Goal: Navigation & Orientation: Find specific page/section

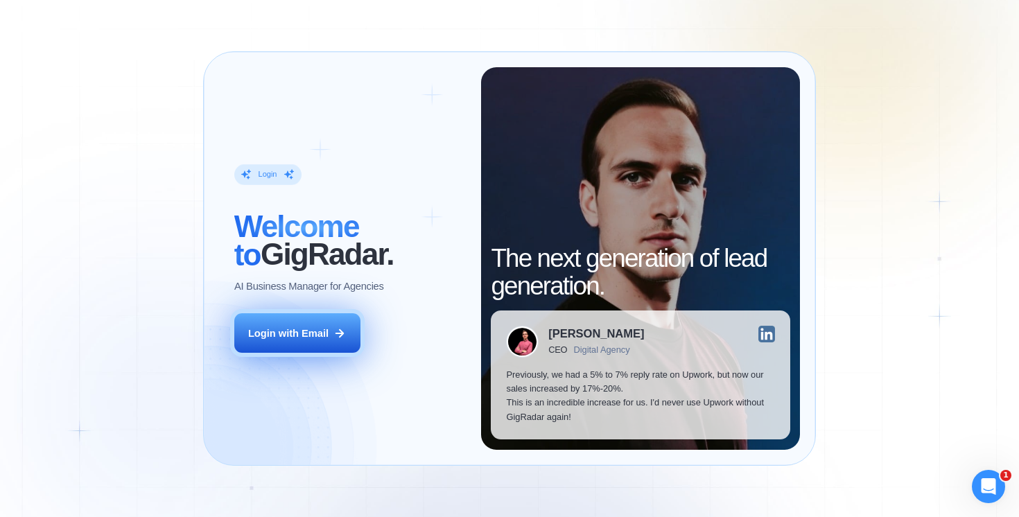
click at [319, 338] on div "Login with Email" at bounding box center [288, 334] width 80 height 14
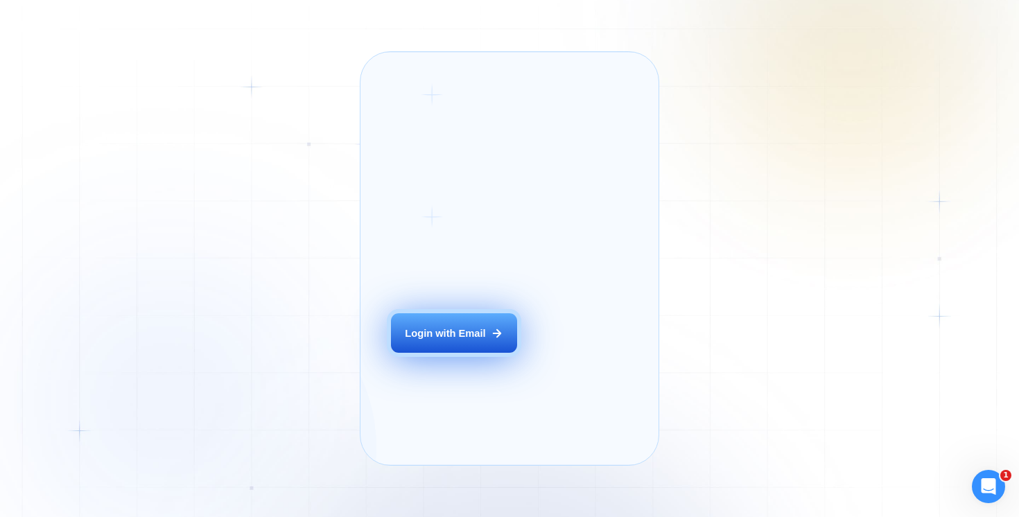
click at [435, 353] on button "Login with Email" at bounding box center [454, 333] width 126 height 40
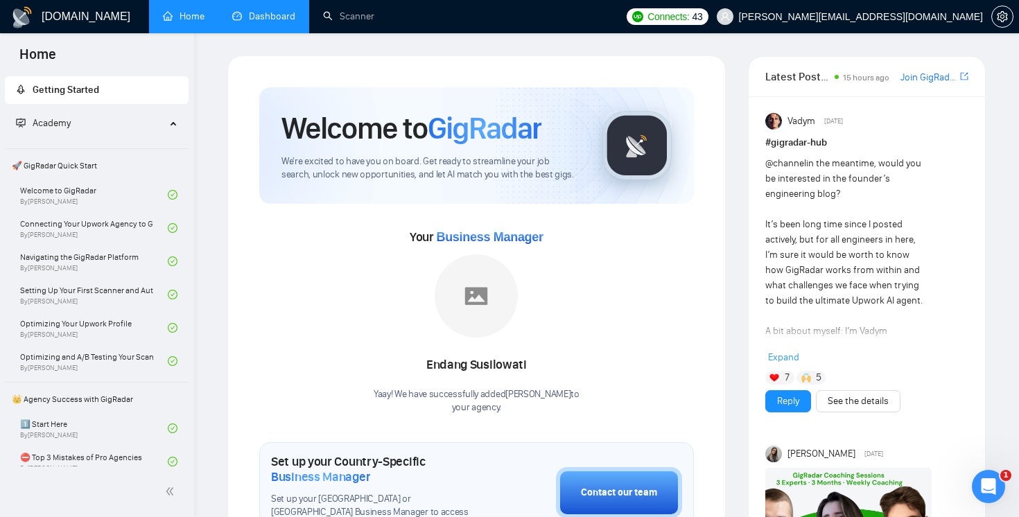
click at [243, 12] on link "Dashboard" at bounding box center [263, 16] width 63 height 12
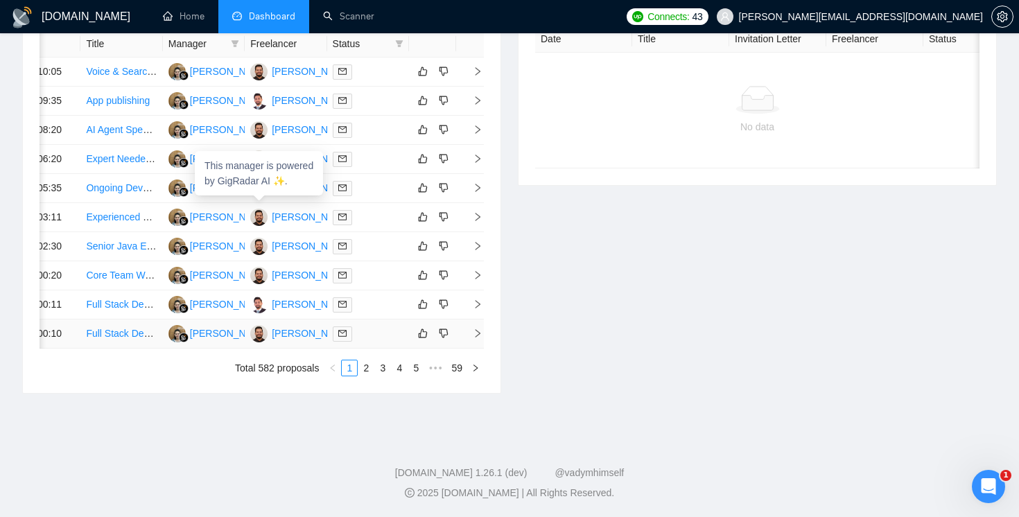
scroll to position [730, 0]
click at [365, 376] on link "2" at bounding box center [366, 368] width 15 height 15
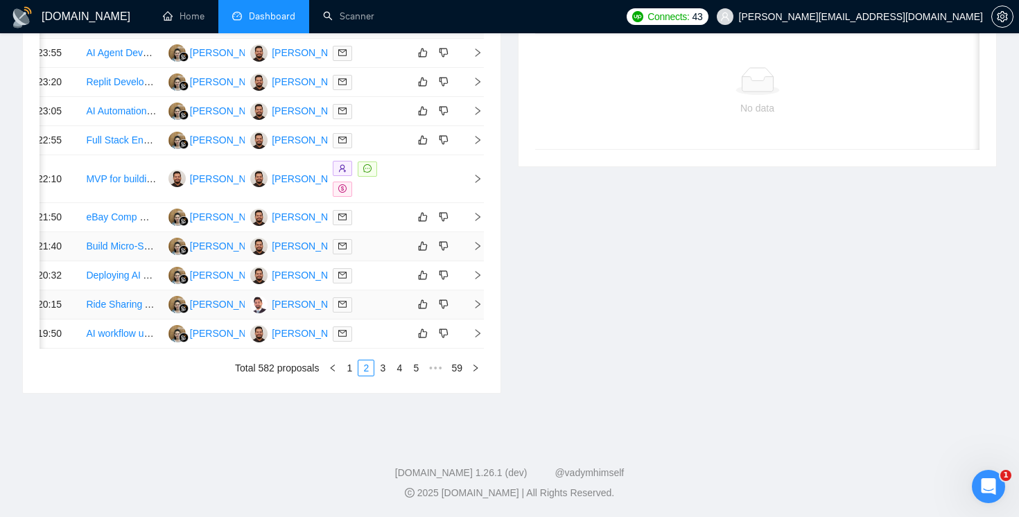
scroll to position [728, 0]
click at [385, 376] on link "3" at bounding box center [382, 368] width 15 height 15
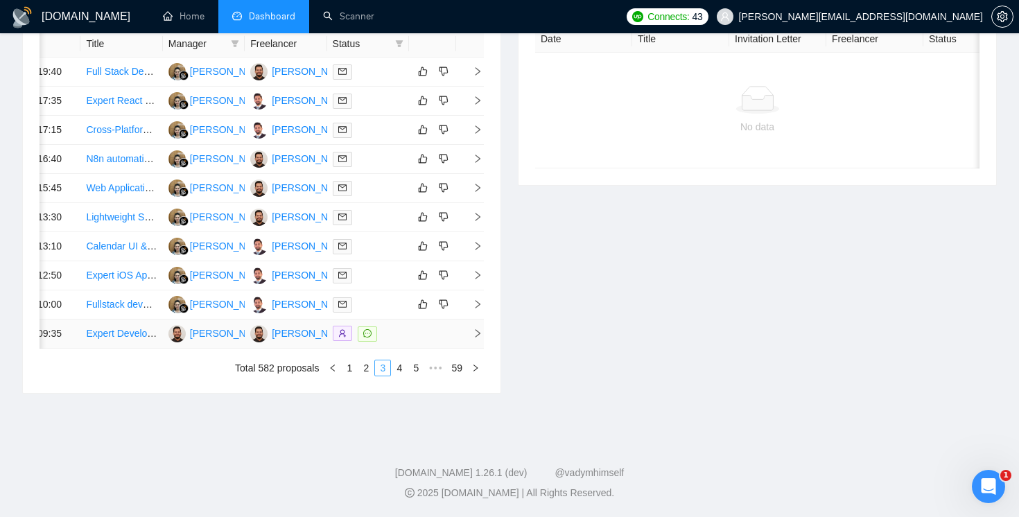
scroll to position [746, 0]
click at [351, 368] on link "1" at bounding box center [349, 368] width 15 height 15
click at [365, 365] on link "2" at bounding box center [366, 368] width 15 height 15
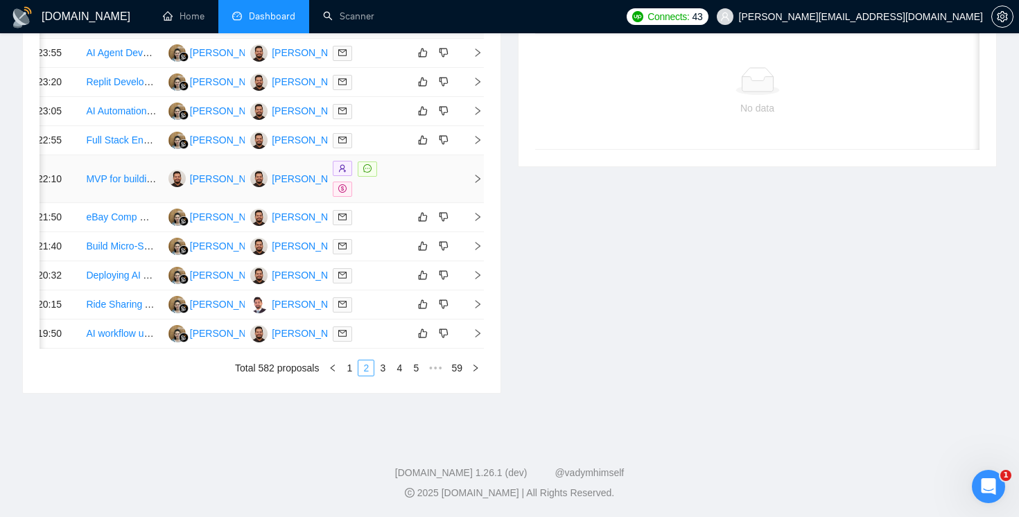
scroll to position [701, 0]
click at [376, 376] on link "3" at bounding box center [382, 368] width 15 height 15
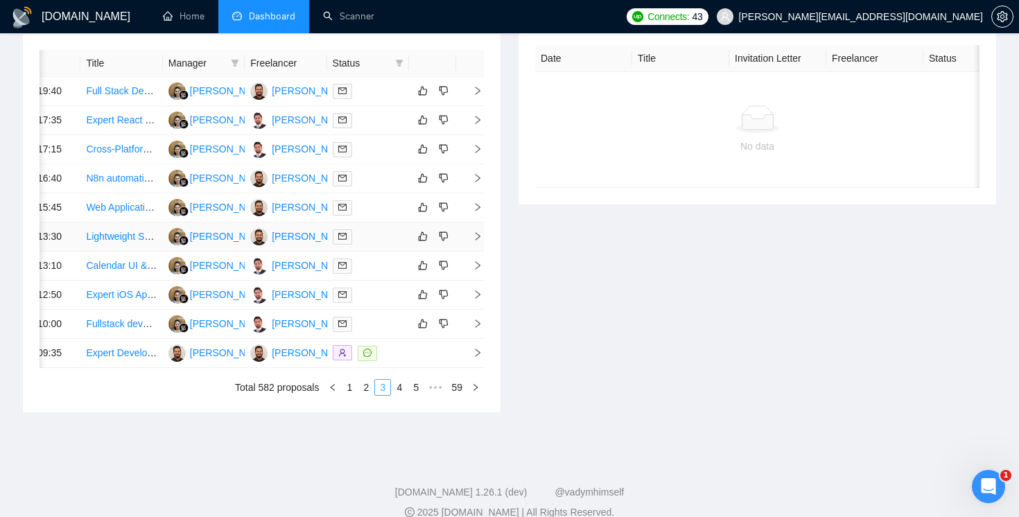
scroll to position [684, 0]
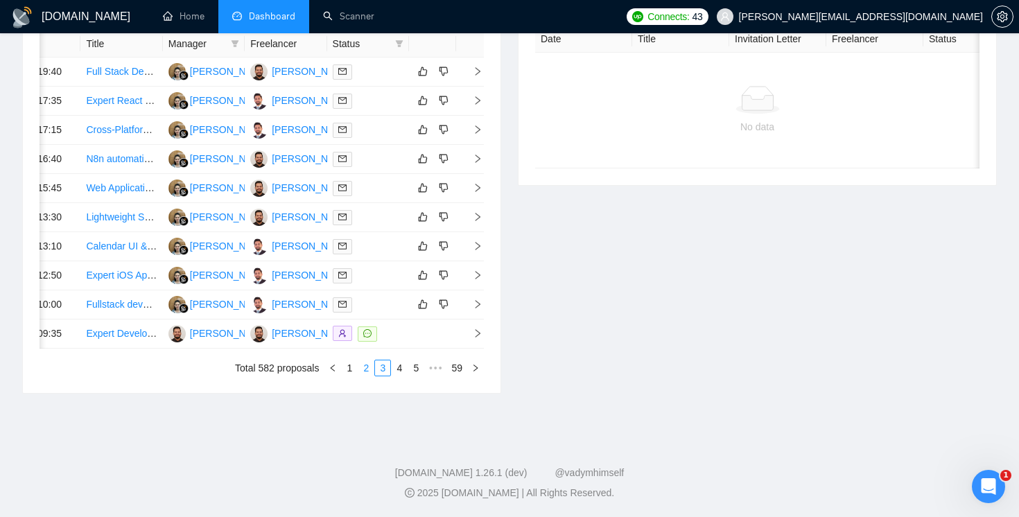
click at [361, 376] on link "2" at bounding box center [366, 368] width 15 height 15
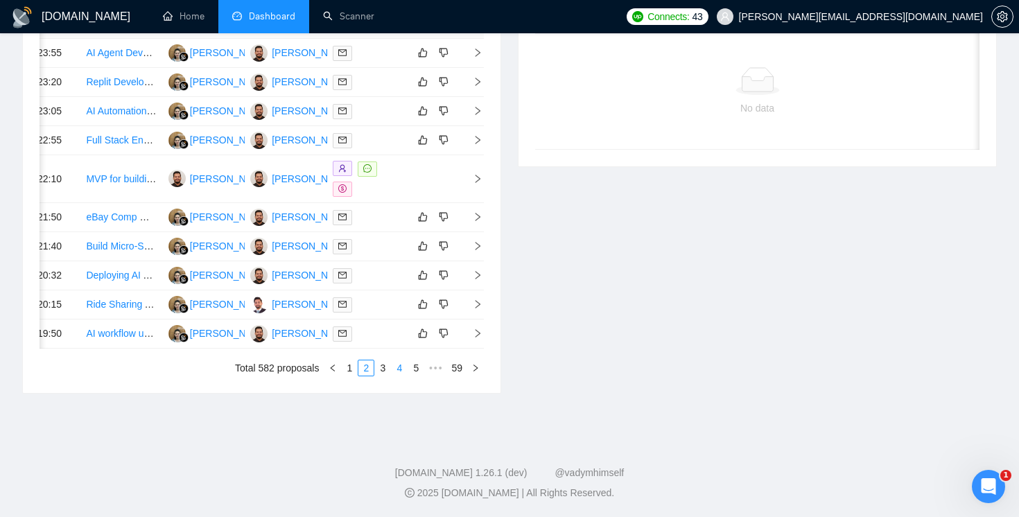
click at [402, 376] on link "4" at bounding box center [399, 368] width 15 height 15
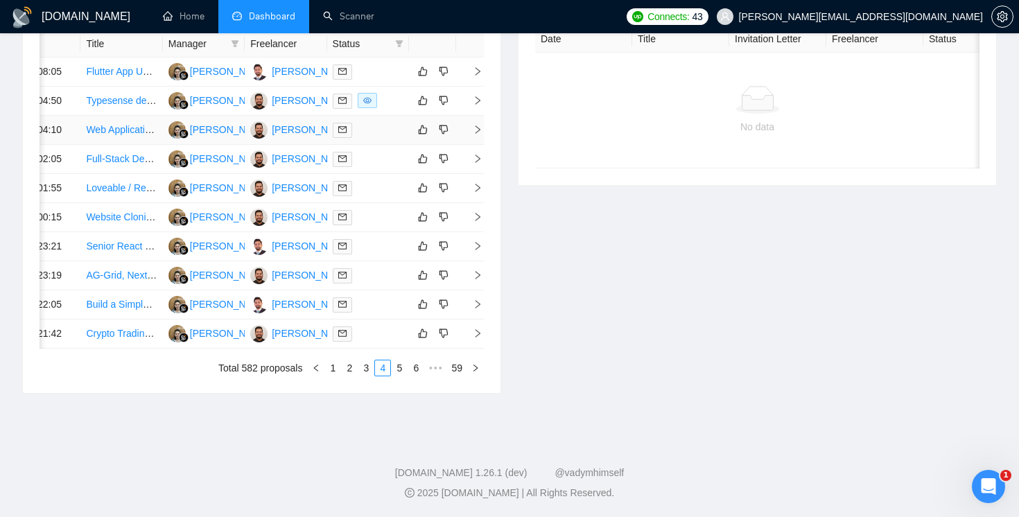
scroll to position [746, 0]
click at [336, 368] on link "1" at bounding box center [332, 368] width 15 height 15
click at [384, 365] on link "3" at bounding box center [382, 368] width 15 height 15
click at [364, 370] on link "2" at bounding box center [366, 368] width 15 height 15
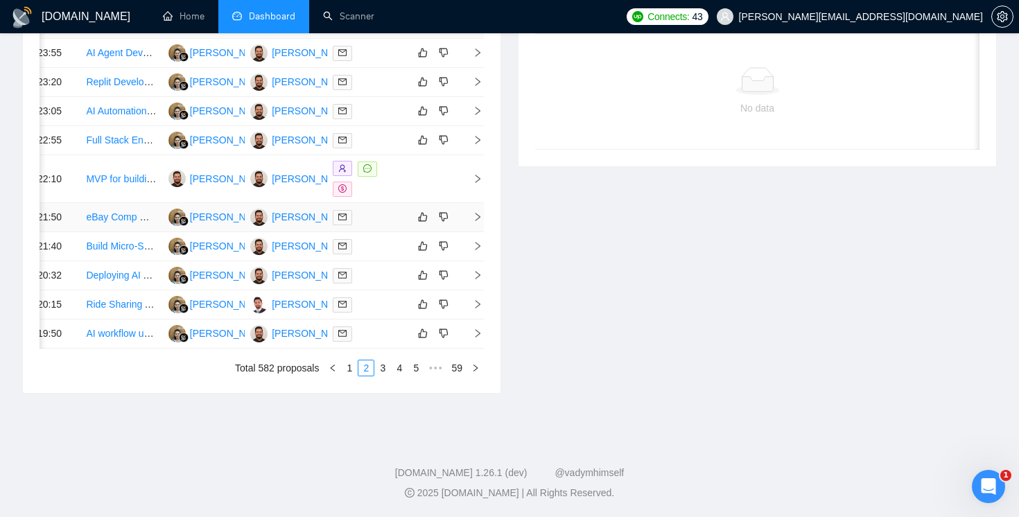
scroll to position [751, 0]
click at [350, 366] on link "1" at bounding box center [349, 368] width 15 height 15
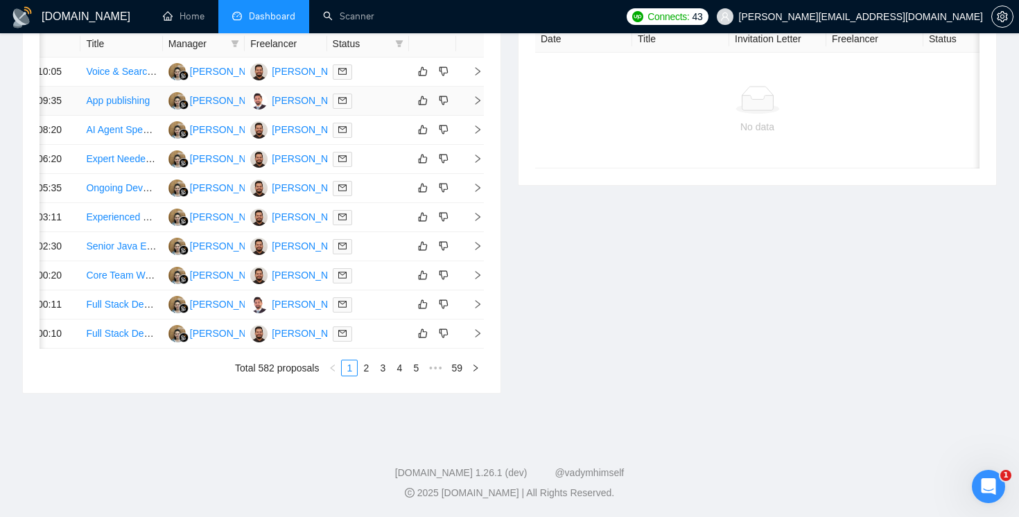
scroll to position [720, 0]
click at [401, 376] on link "4" at bounding box center [399, 368] width 15 height 15
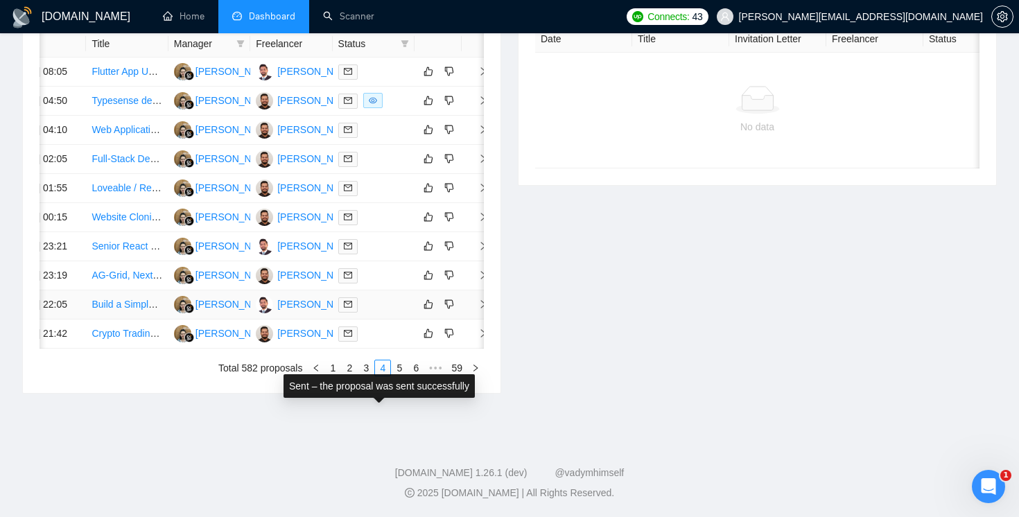
scroll to position [0, 41]
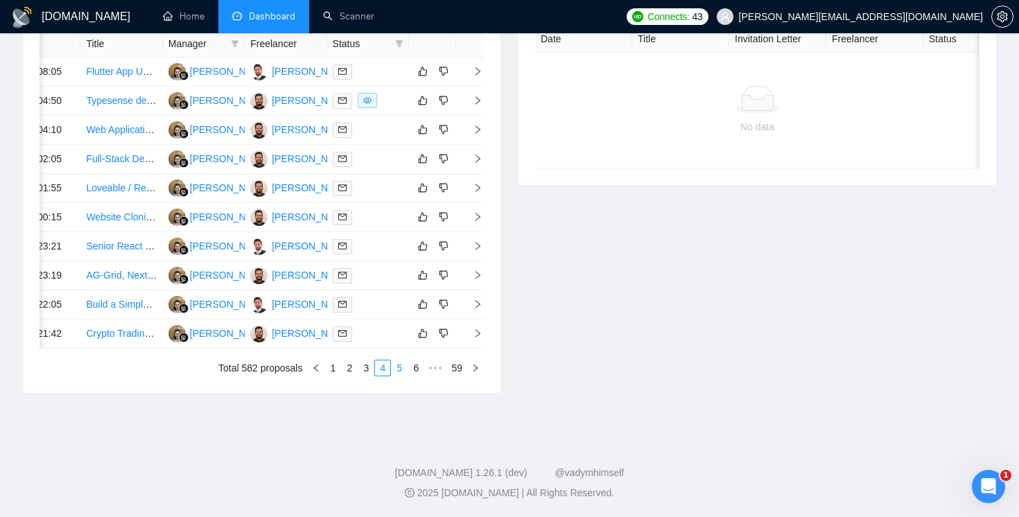
click at [398, 371] on link "5" at bounding box center [399, 368] width 15 height 15
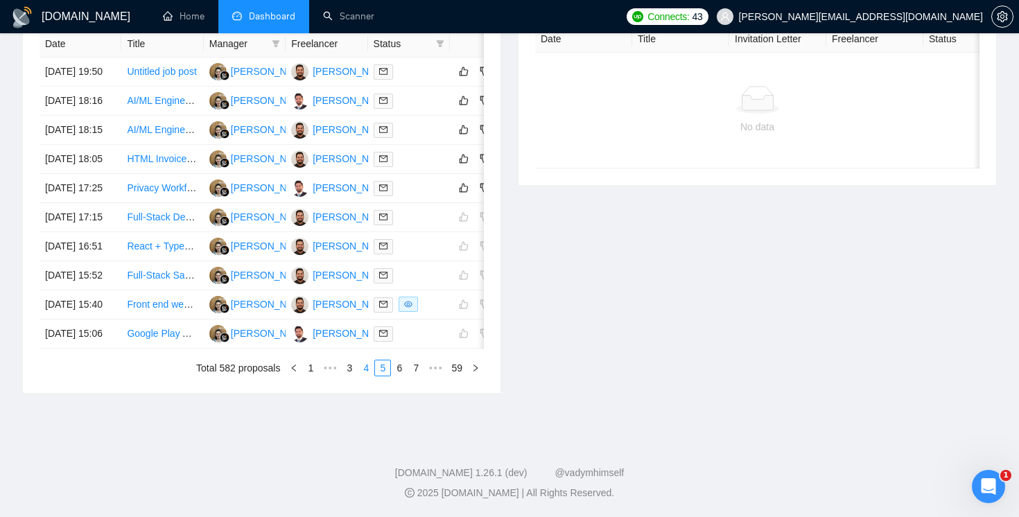
click at [365, 376] on link "4" at bounding box center [366, 368] width 15 height 15
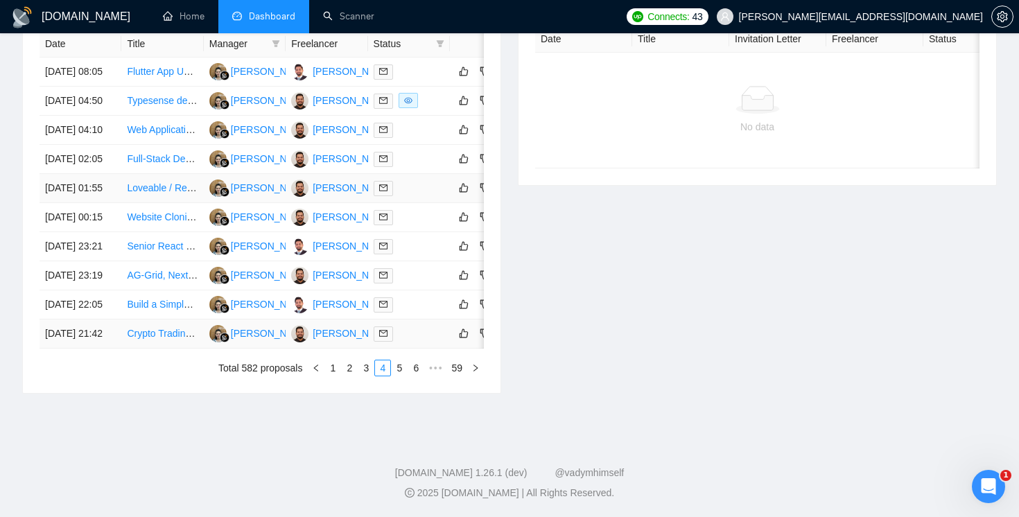
scroll to position [671, 0]
click at [363, 376] on link "3" at bounding box center [366, 368] width 15 height 15
click at [364, 376] on link "2" at bounding box center [366, 368] width 15 height 15
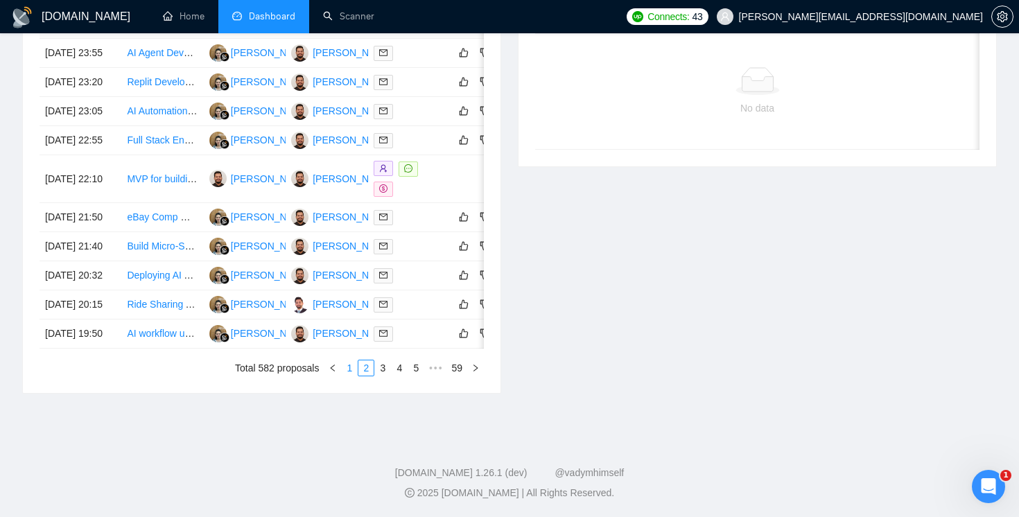
click at [349, 376] on link "1" at bounding box center [349, 368] width 15 height 15
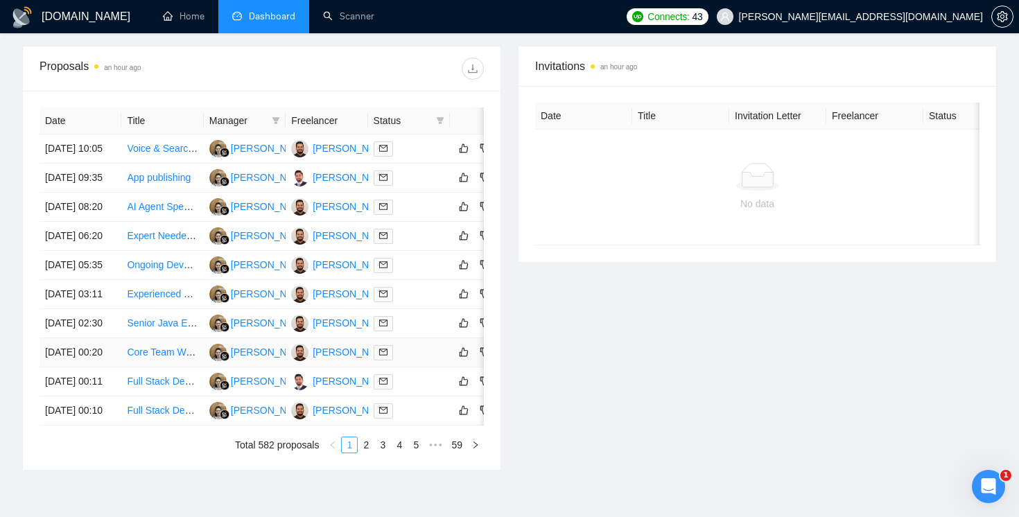
scroll to position [0, 41]
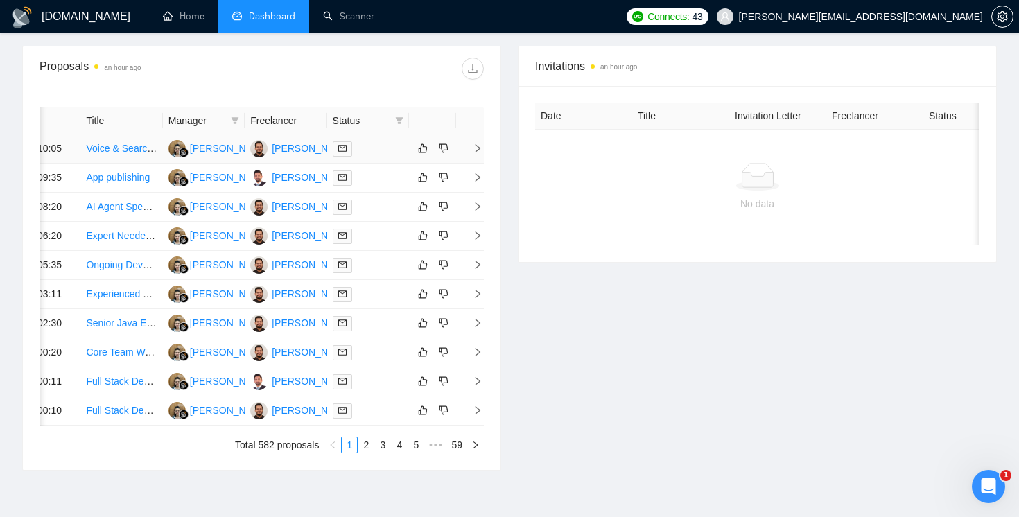
click at [481, 152] on icon "right" at bounding box center [478, 149] width 10 height 10
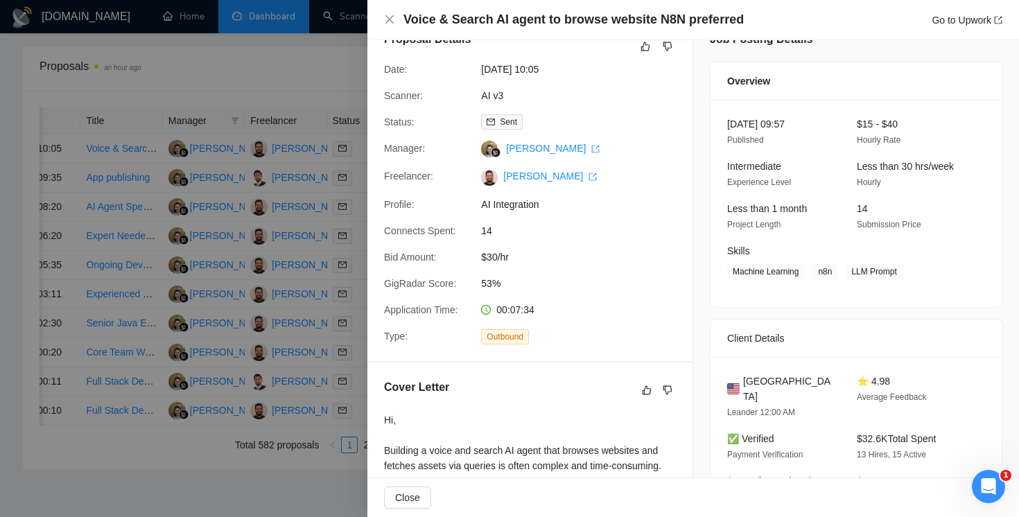
scroll to position [31, 0]
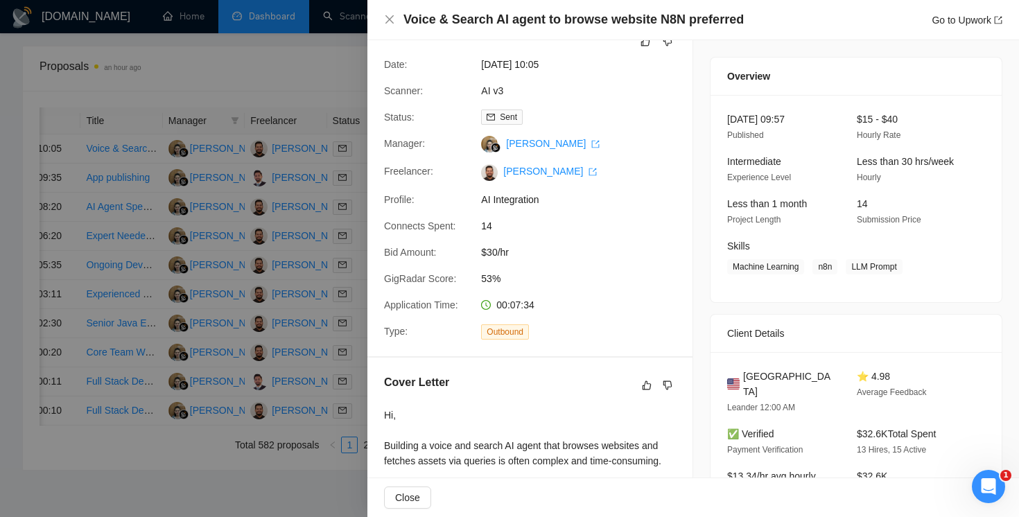
click at [308, 307] on div at bounding box center [509, 258] width 1019 height 517
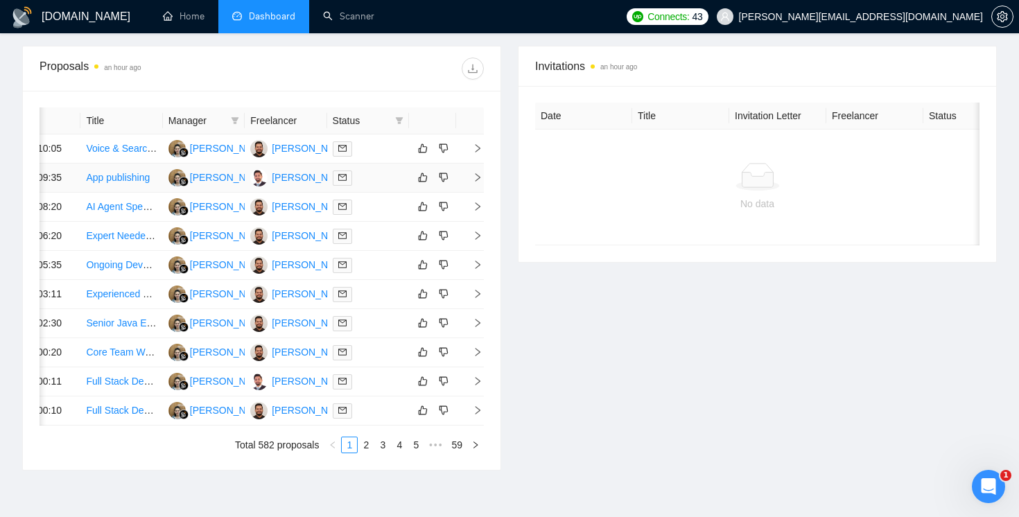
click at [474, 182] on icon "right" at bounding box center [478, 178] width 10 height 10
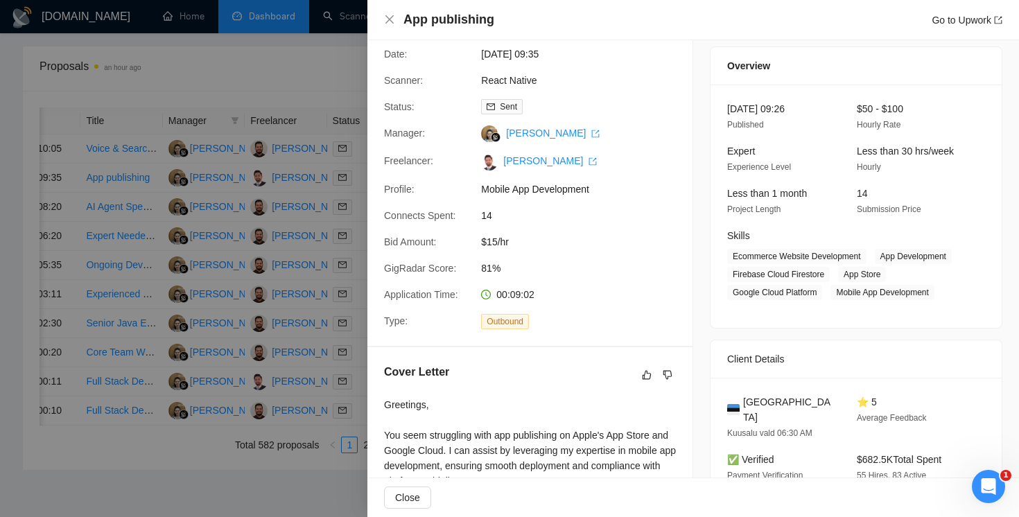
scroll to position [74, 0]
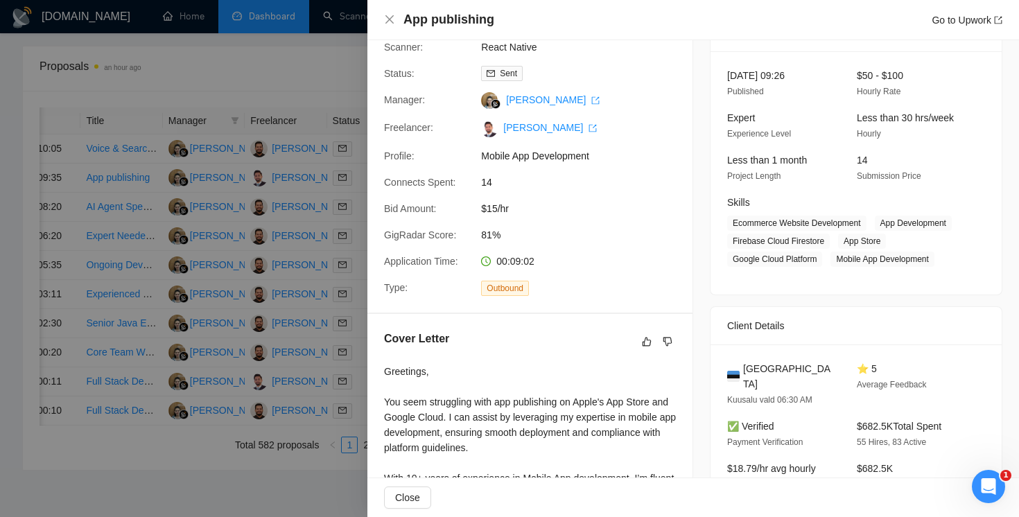
click at [316, 339] on div at bounding box center [509, 258] width 1019 height 517
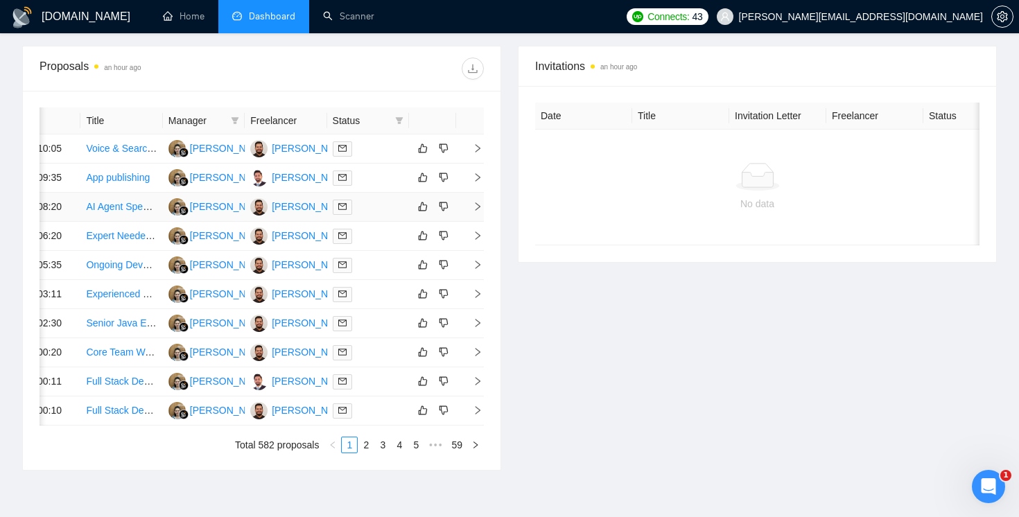
click at [481, 212] on icon "right" at bounding box center [478, 207] width 10 height 10
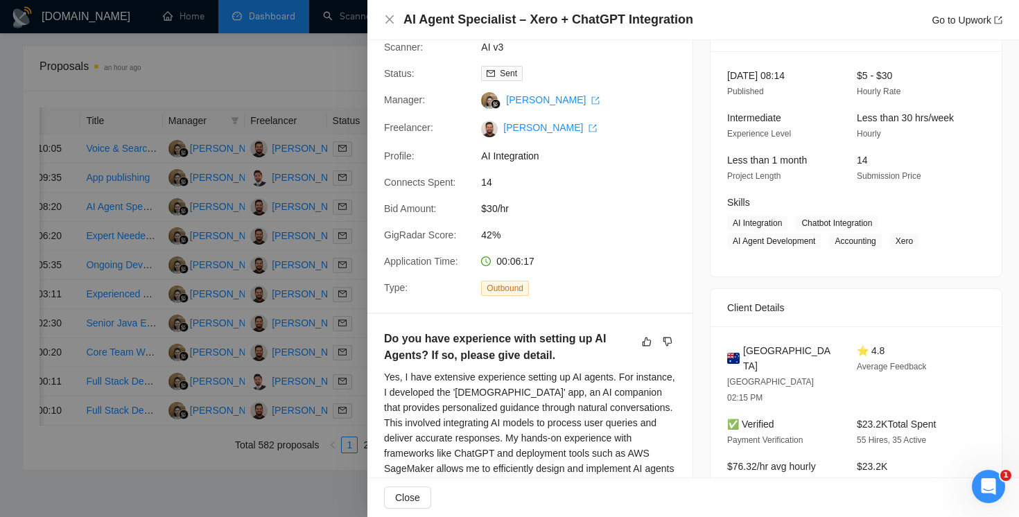
scroll to position [105, 0]
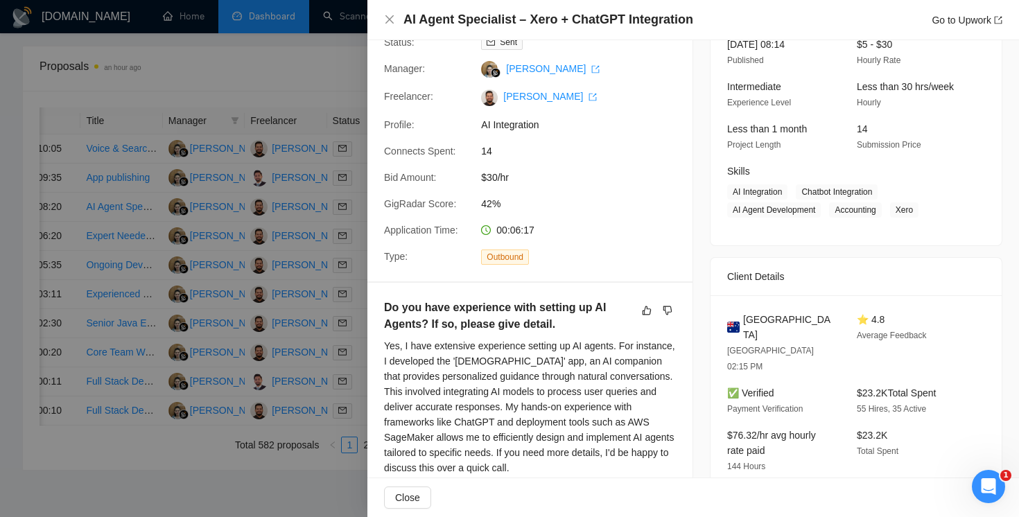
click at [257, 377] on div at bounding box center [509, 258] width 1019 height 517
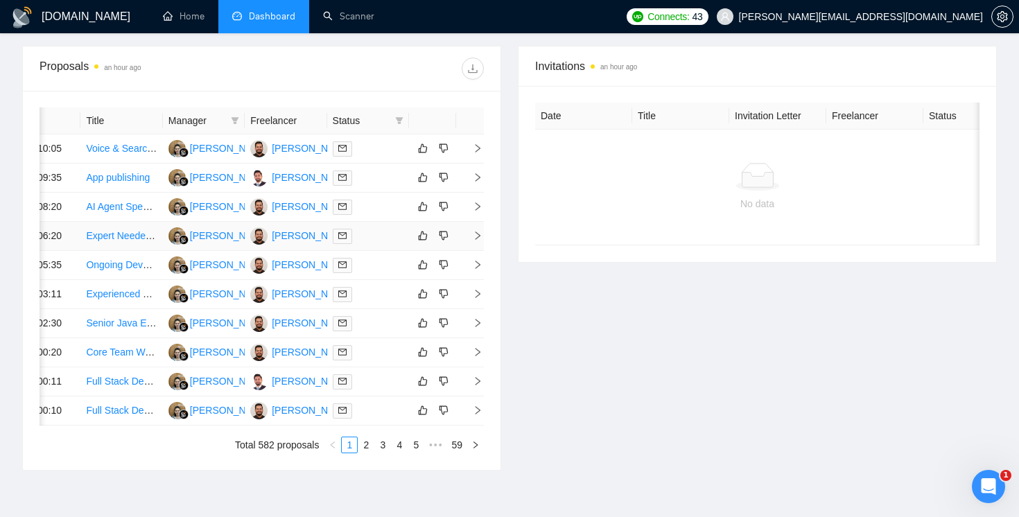
click at [474, 251] on td at bounding box center [470, 236] width 28 height 29
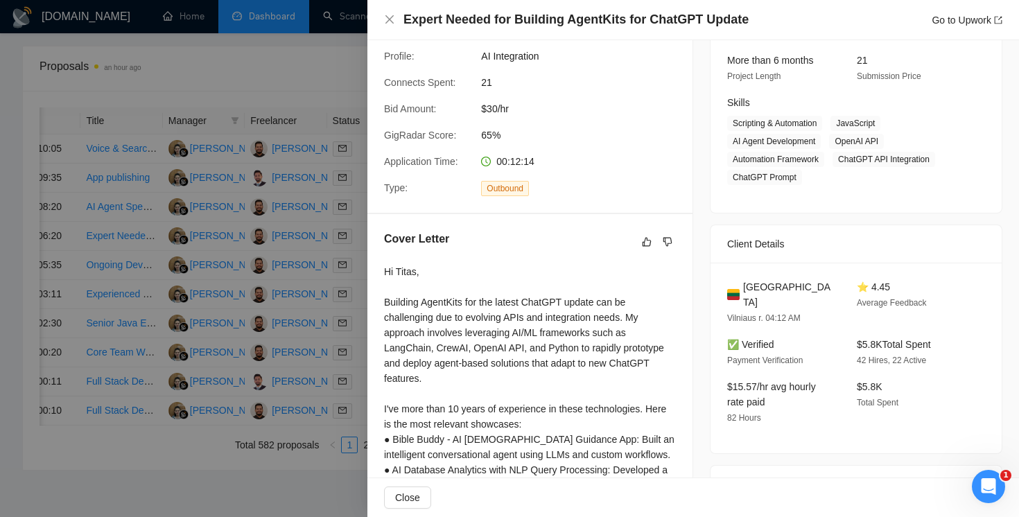
scroll to position [282, 0]
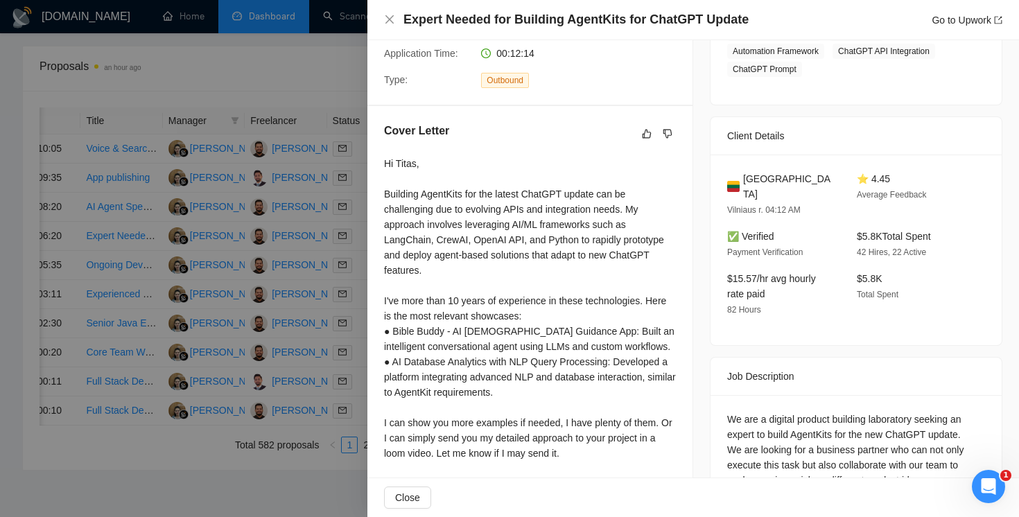
click at [278, 403] on div at bounding box center [509, 258] width 1019 height 517
